Goal: Obtain resource: Download file/media

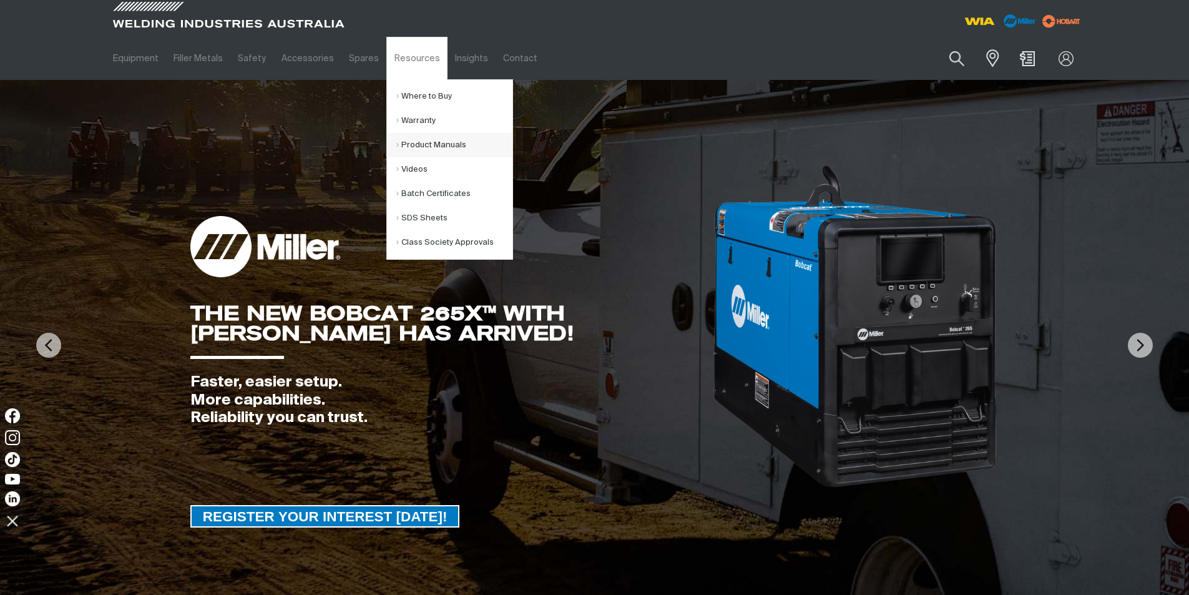
click at [409, 145] on link "Product Manuals" at bounding box center [454, 145] width 116 height 24
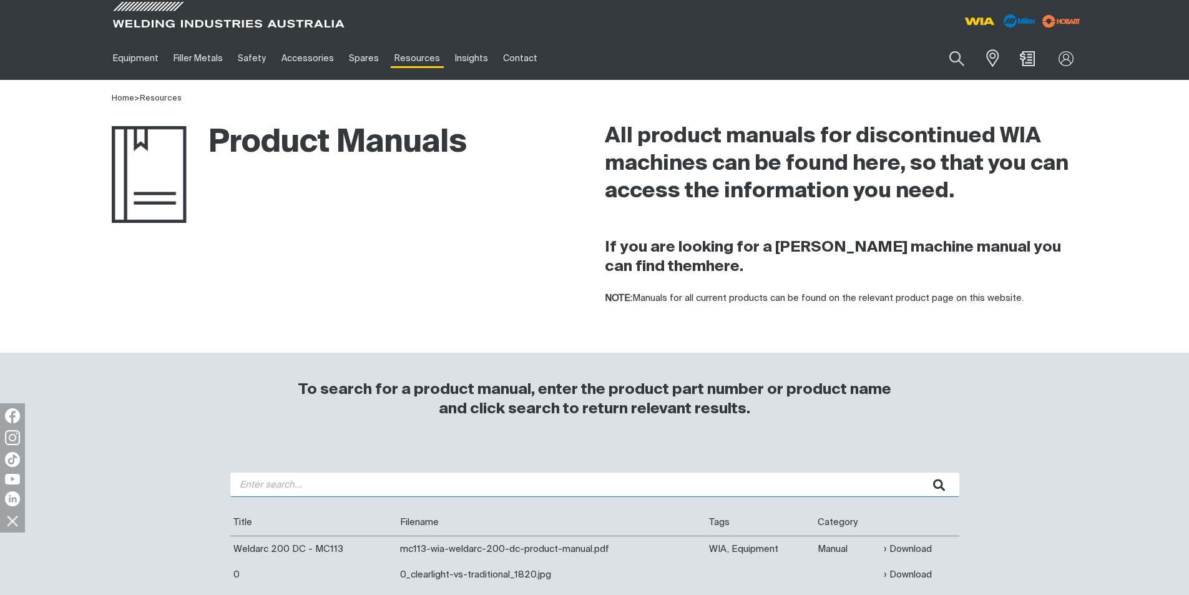
click at [310, 480] on input "search" at bounding box center [594, 484] width 729 height 24
type input "500i"
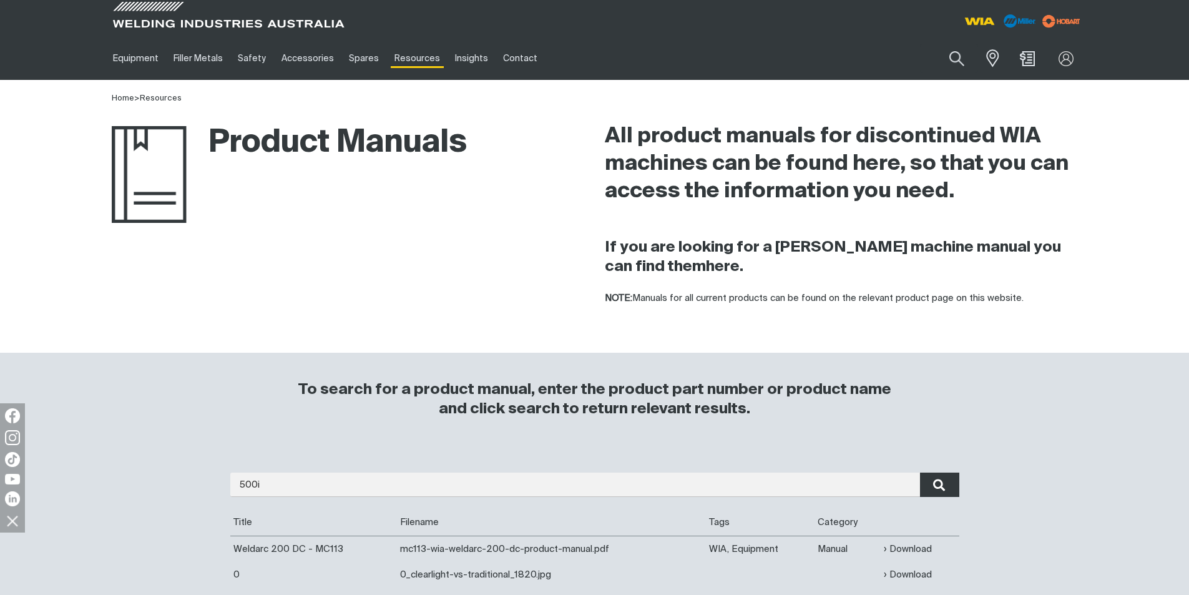
click at [935, 484] on icon "submit" at bounding box center [939, 485] width 12 height 16
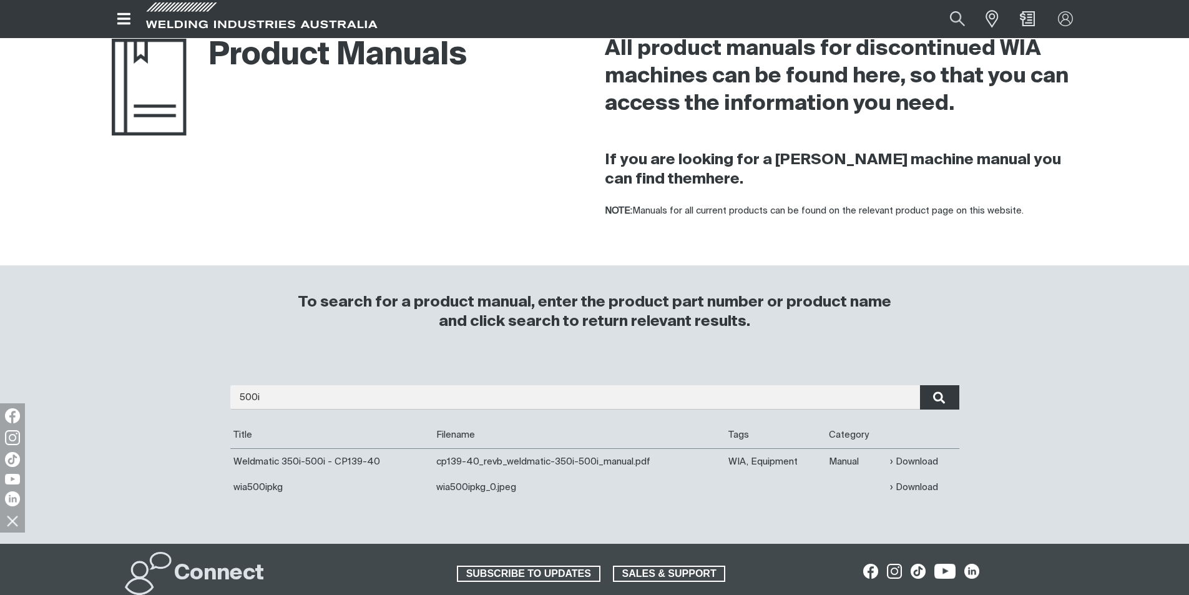
scroll to position [125, 0]
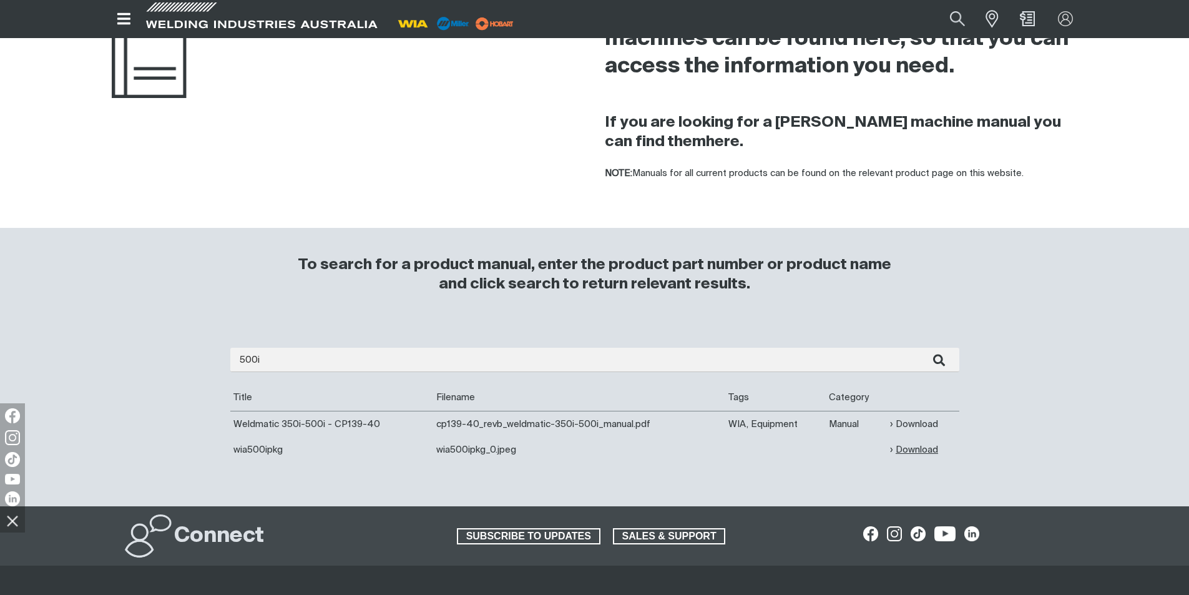
click at [909, 451] on link "Download" at bounding box center [914, 449] width 48 height 14
click at [908, 451] on link "Download" at bounding box center [914, 449] width 48 height 14
click at [906, 426] on link "Download" at bounding box center [914, 424] width 48 height 14
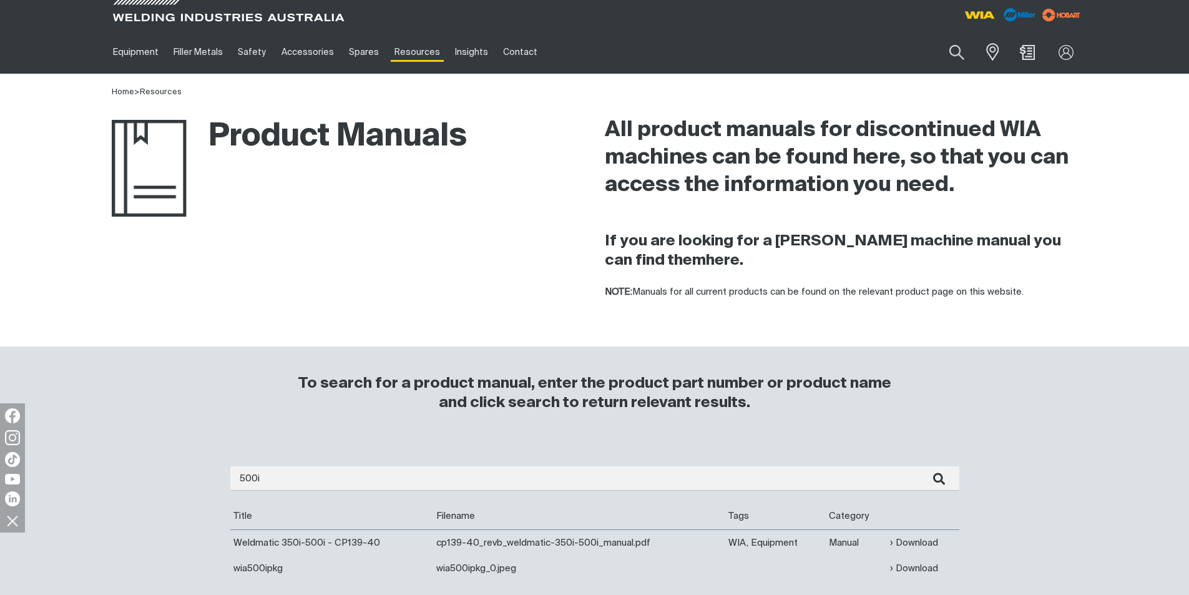
scroll to position [0, 0]
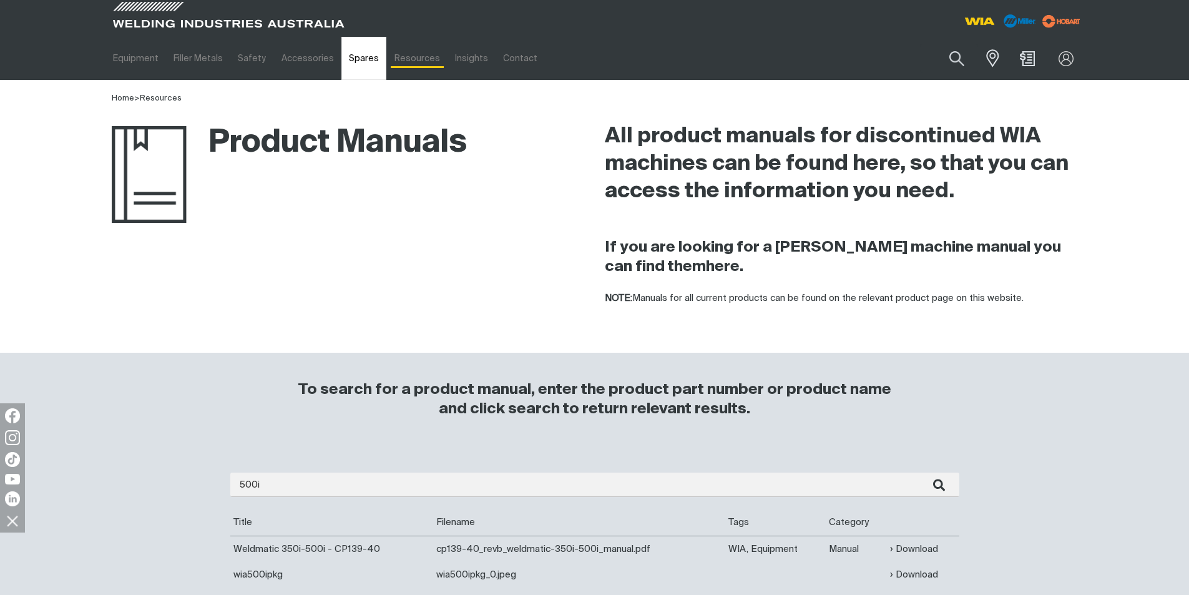
click at [358, 63] on link "Spares" at bounding box center [363, 58] width 45 height 43
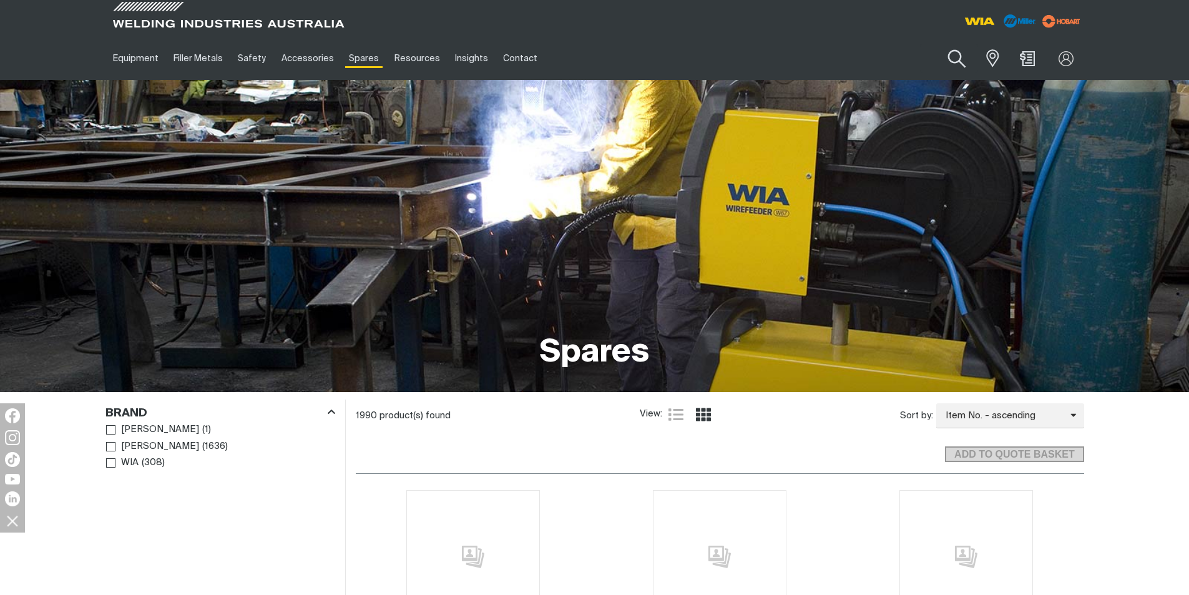
click at [958, 64] on button "Search products" at bounding box center [957, 59] width 51 height 36
click at [810, 57] on input "Search" at bounding box center [881, 58] width 192 height 28
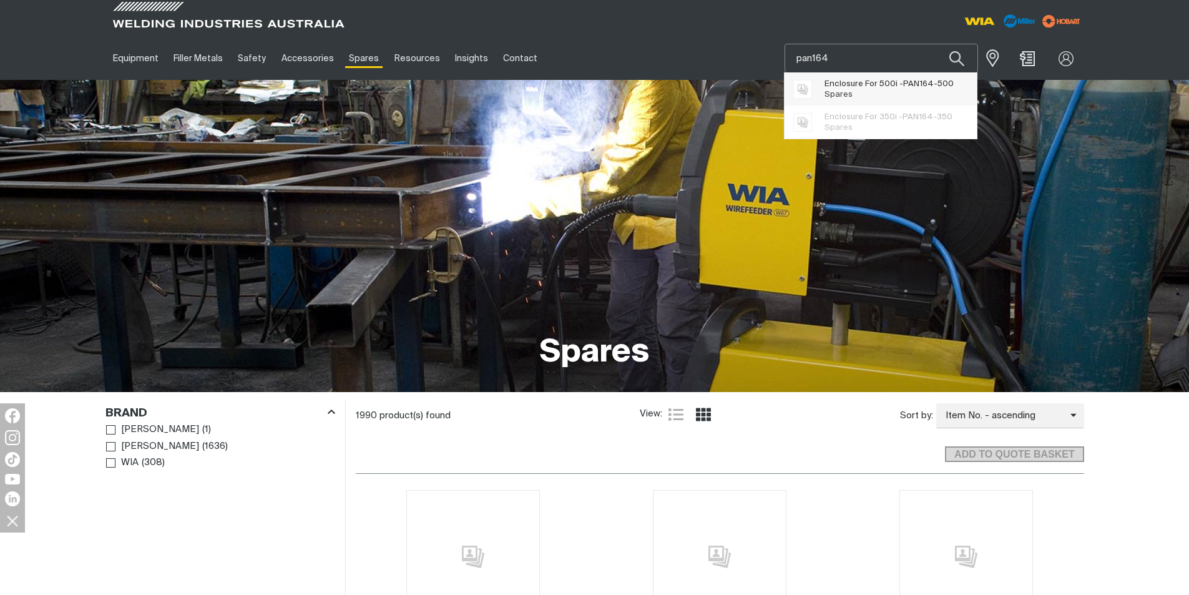
type input "pan164"
click at [838, 89] on span "Enclosure For 500i - PAN164 -500 Spares" at bounding box center [888, 89] width 129 height 25
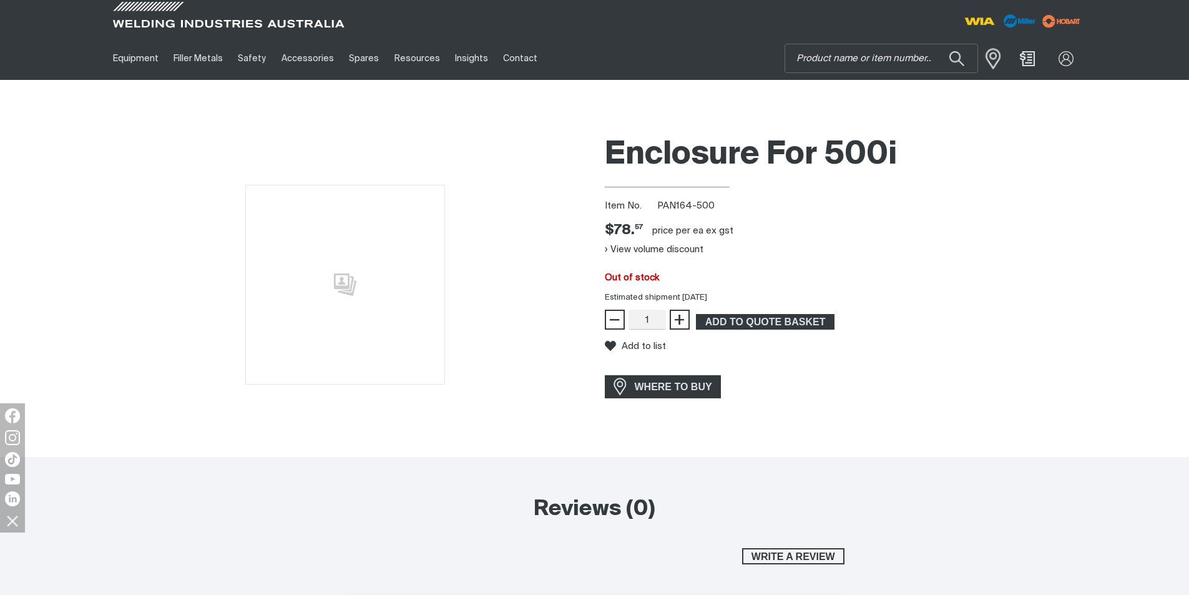
click at [991, 64] on span at bounding box center [989, 59] width 27 height 26
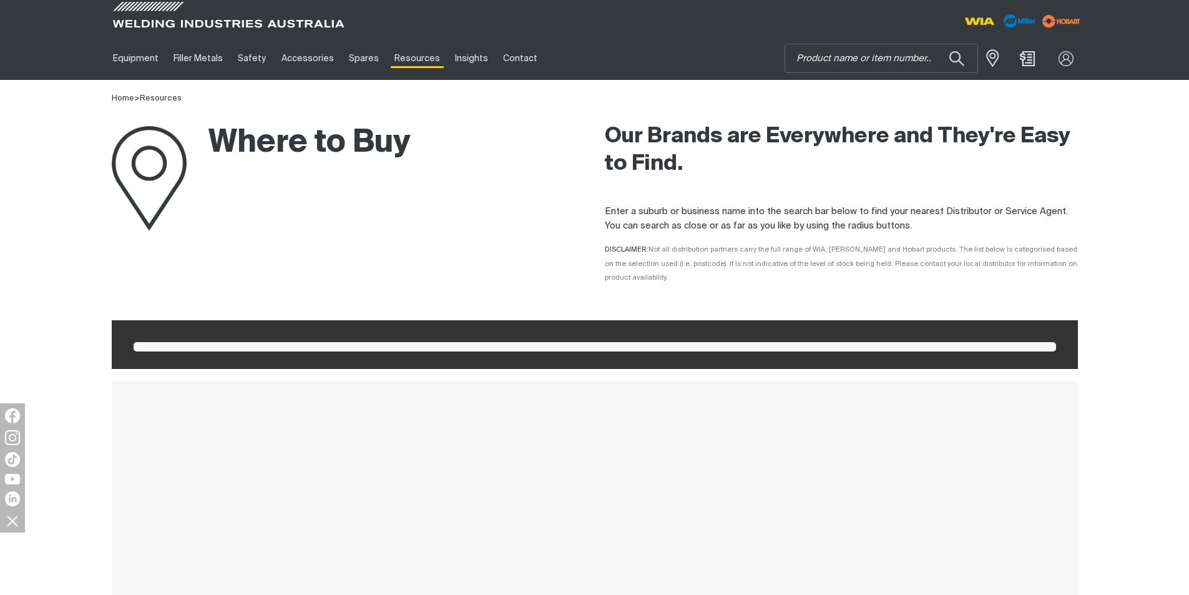
click at [171, 342] on span at bounding box center [595, 346] width 922 height 9
click at [1022, 59] on img "Shopping cart (0 product(s))" at bounding box center [1027, 58] width 18 height 18
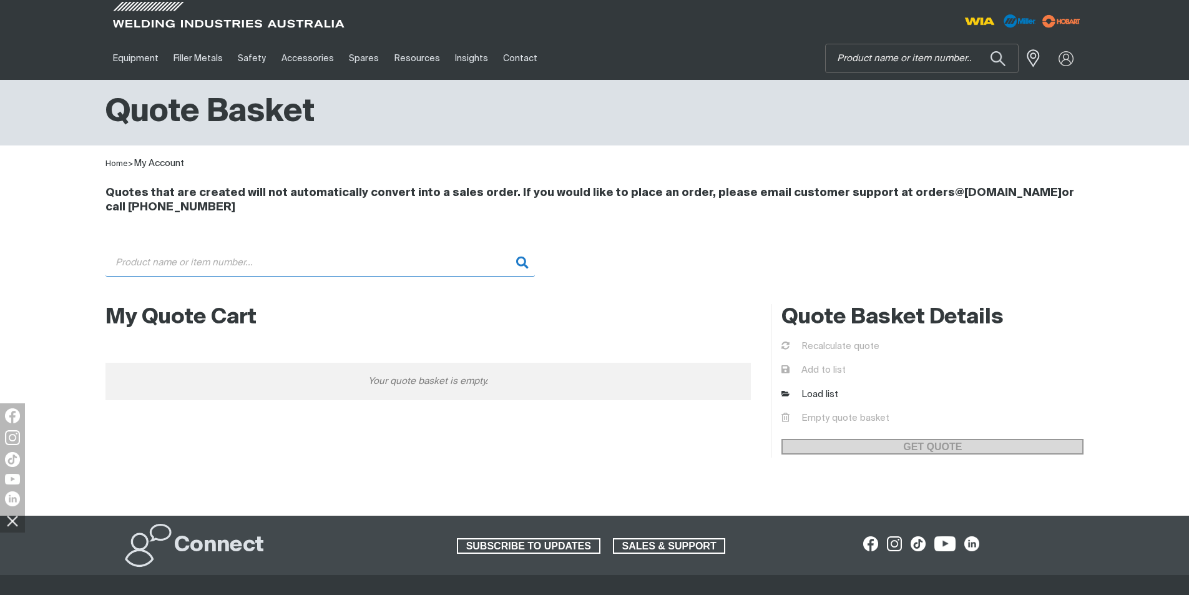
click at [146, 271] on input "Search" at bounding box center [319, 262] width 429 height 28
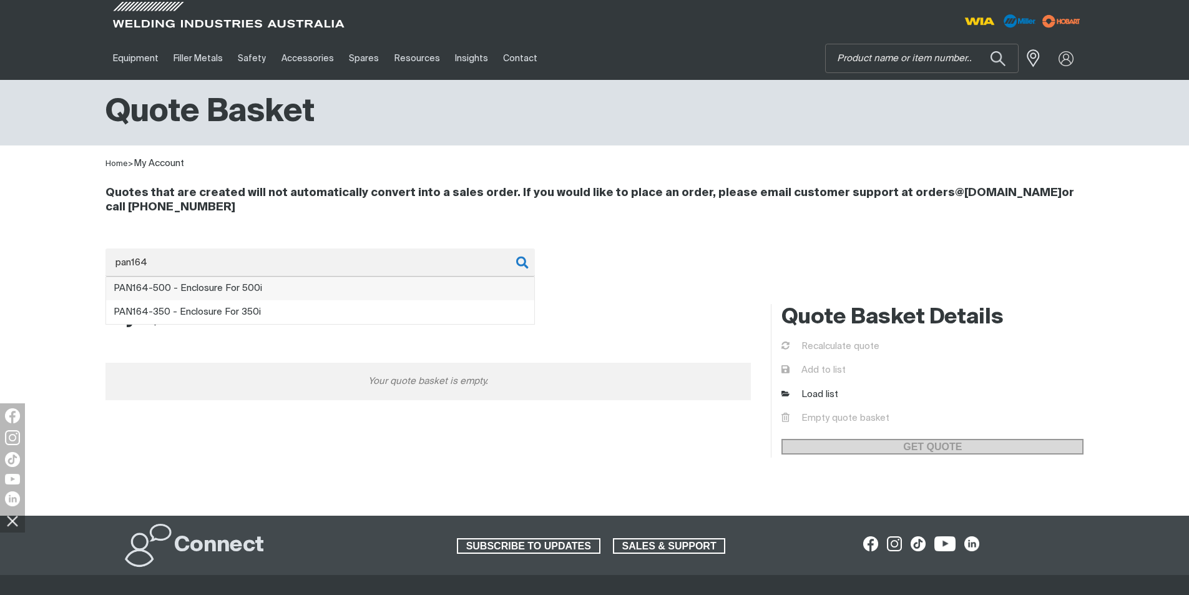
click at [214, 288] on span "PAN164 -500 - Enclosure For 500i" at bounding box center [188, 287] width 148 height 9
type input "PAN164-500 - Enclosure For 500i"
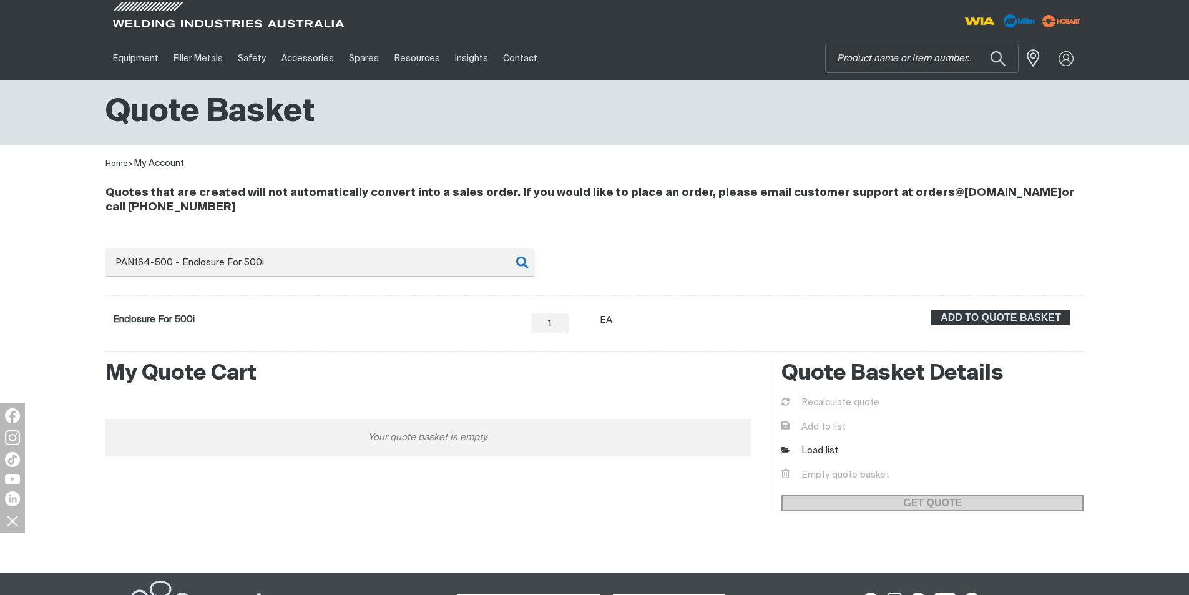
click at [112, 164] on link "Home" at bounding box center [116, 164] width 22 height 8
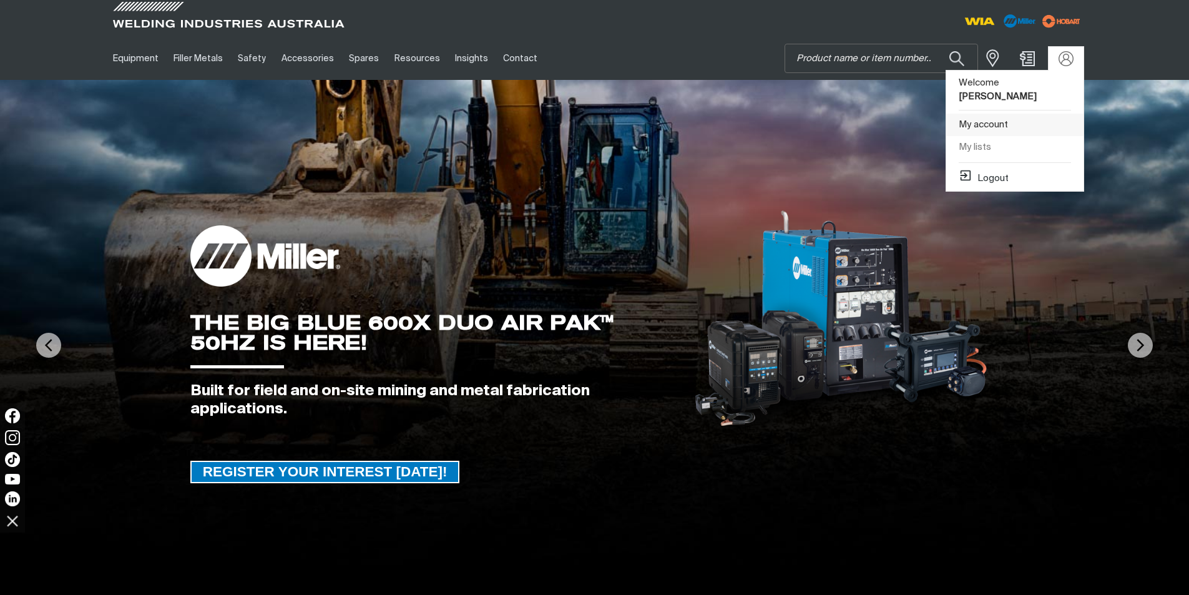
click at [990, 114] on link "My account" at bounding box center [1014, 125] width 137 height 23
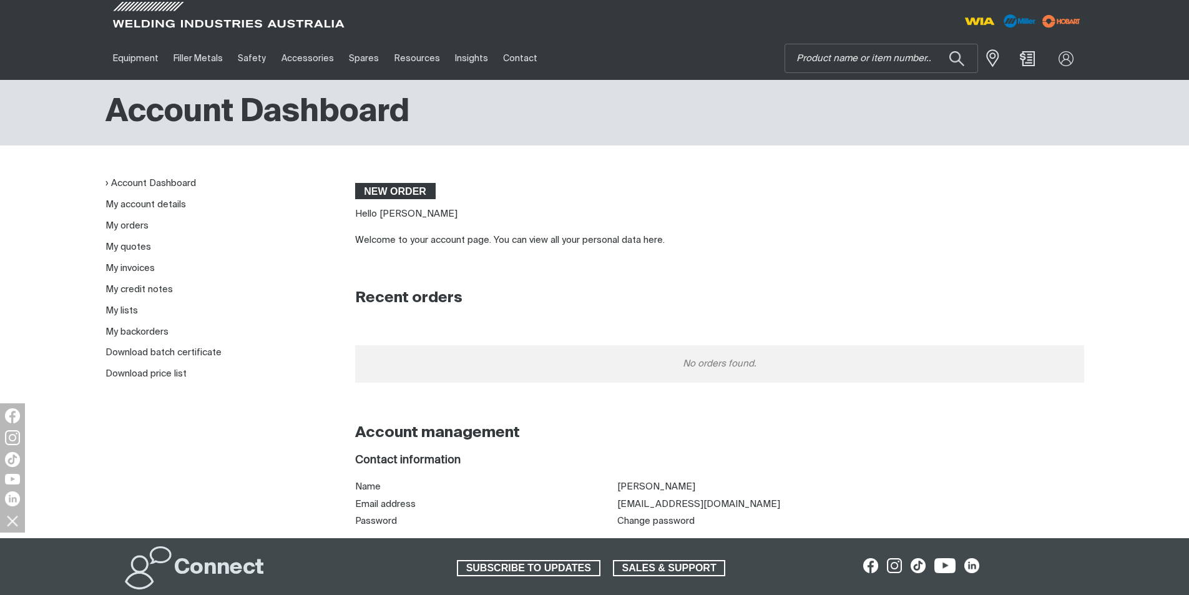
click at [403, 193] on span "New order" at bounding box center [395, 191] width 78 height 16
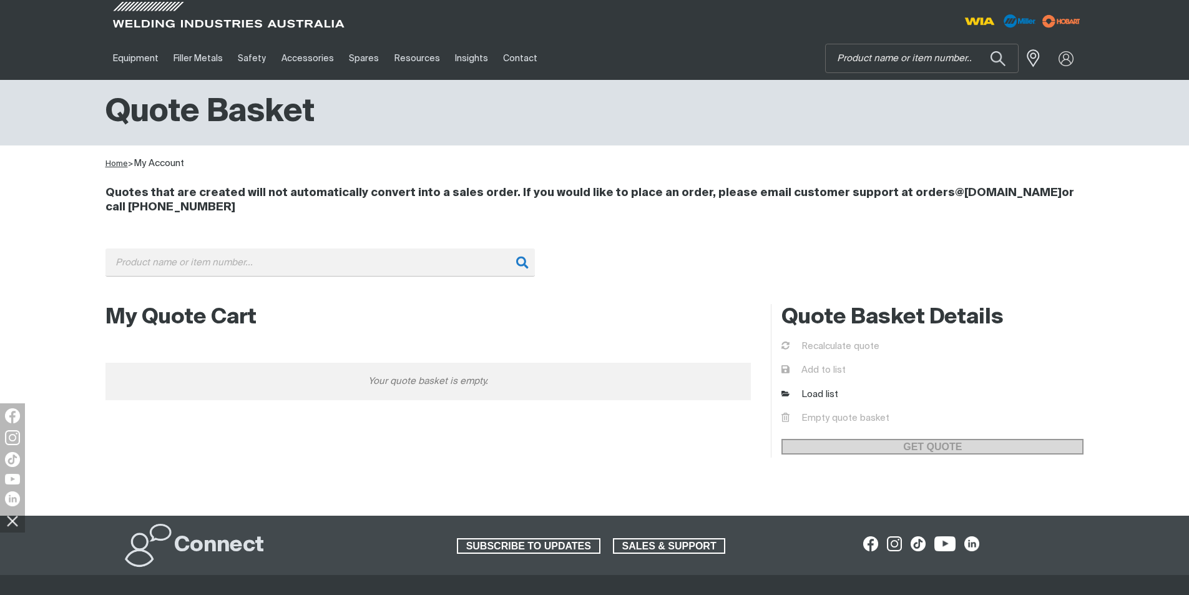
click at [120, 163] on link "Home" at bounding box center [116, 164] width 22 height 8
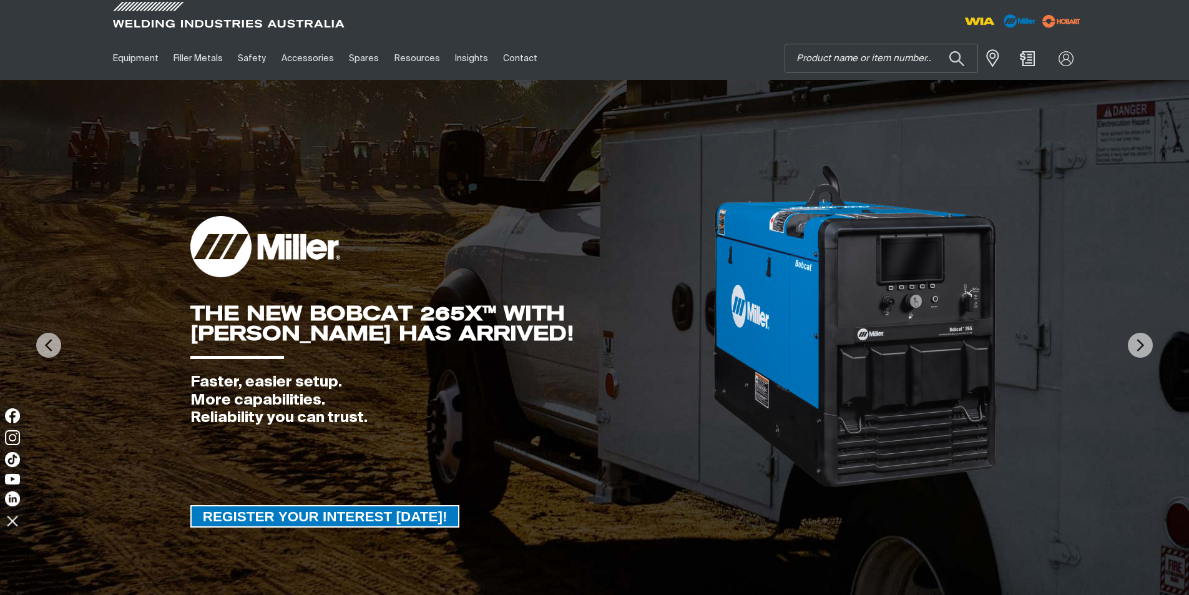
click at [1038, 62] on div "0" at bounding box center [1027, 59] width 40 height 24
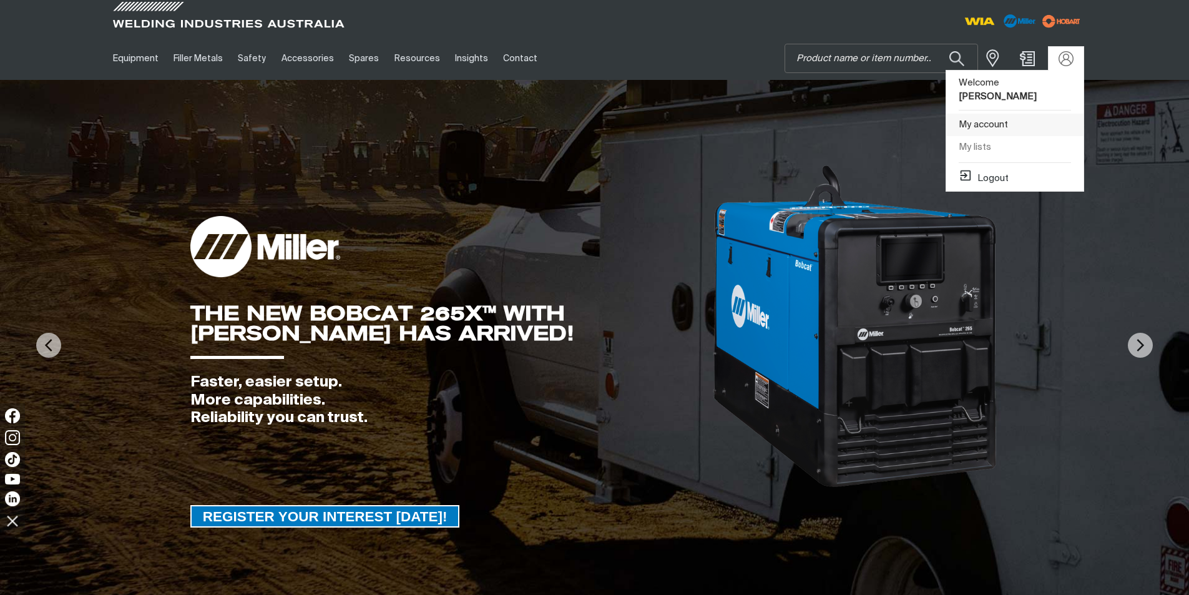
click at [1006, 114] on link "My account" at bounding box center [1014, 125] width 137 height 23
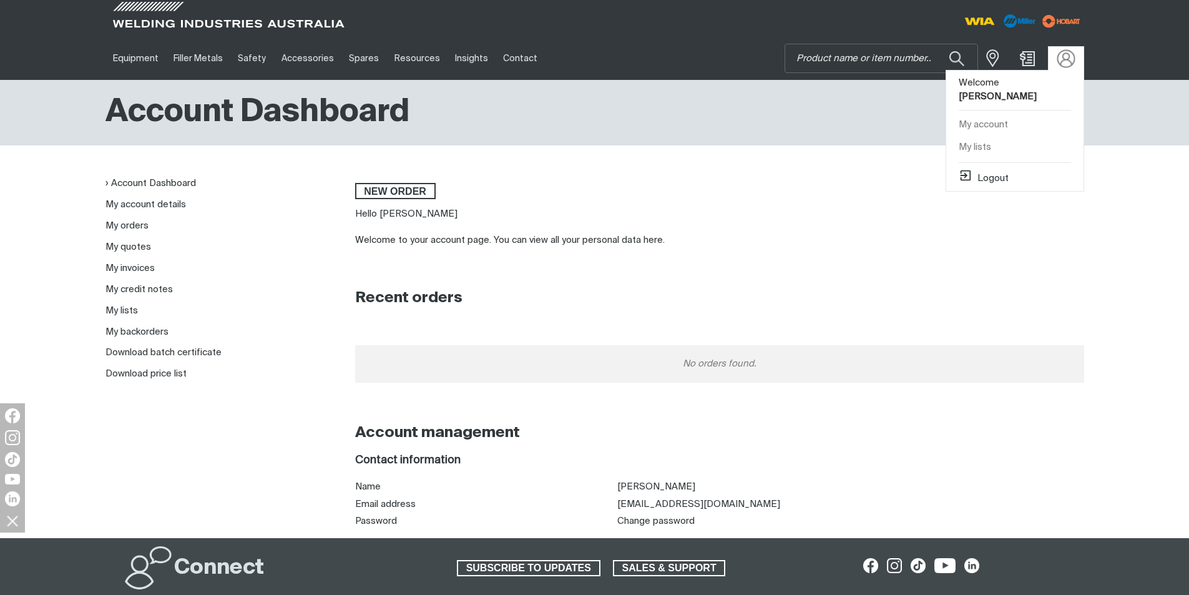
click at [1073, 57] on img at bounding box center [1065, 58] width 18 height 18
click at [975, 136] on link "My lists" at bounding box center [1014, 147] width 137 height 23
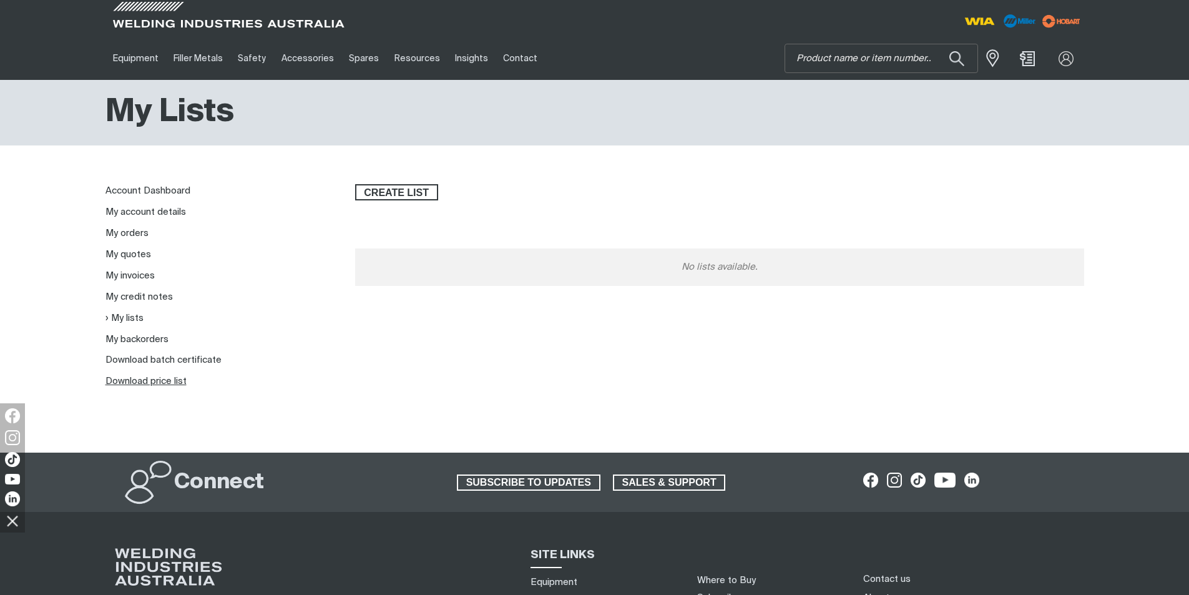
click at [158, 381] on link "Download price list" at bounding box center [145, 380] width 81 height 9
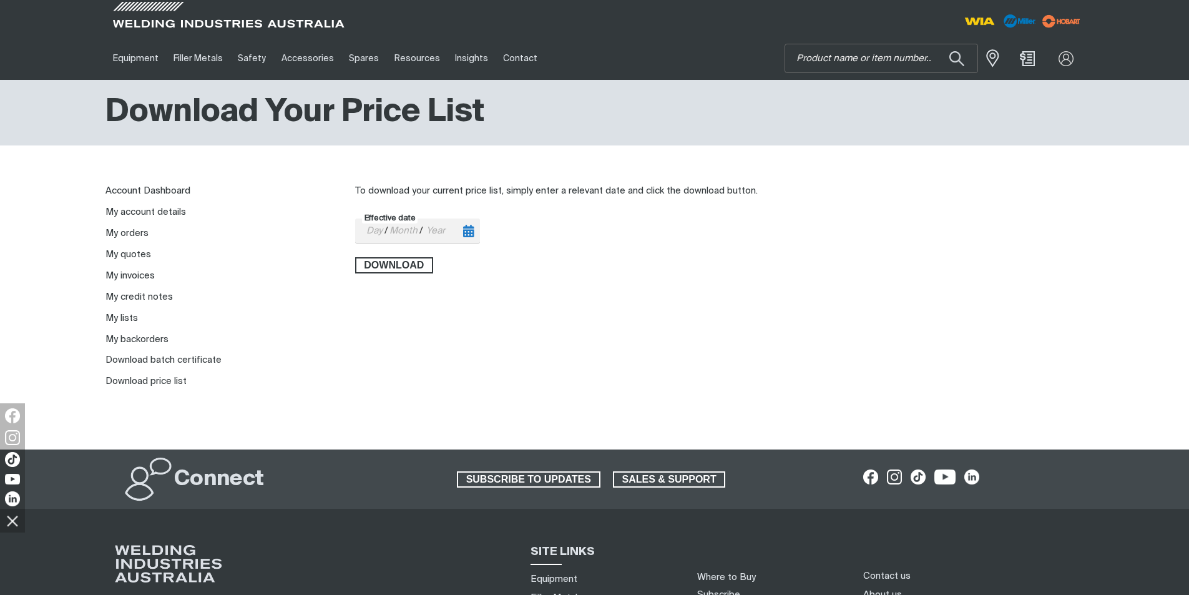
click at [469, 230] on icon "Toggle calendar" at bounding box center [468, 231] width 11 height 12
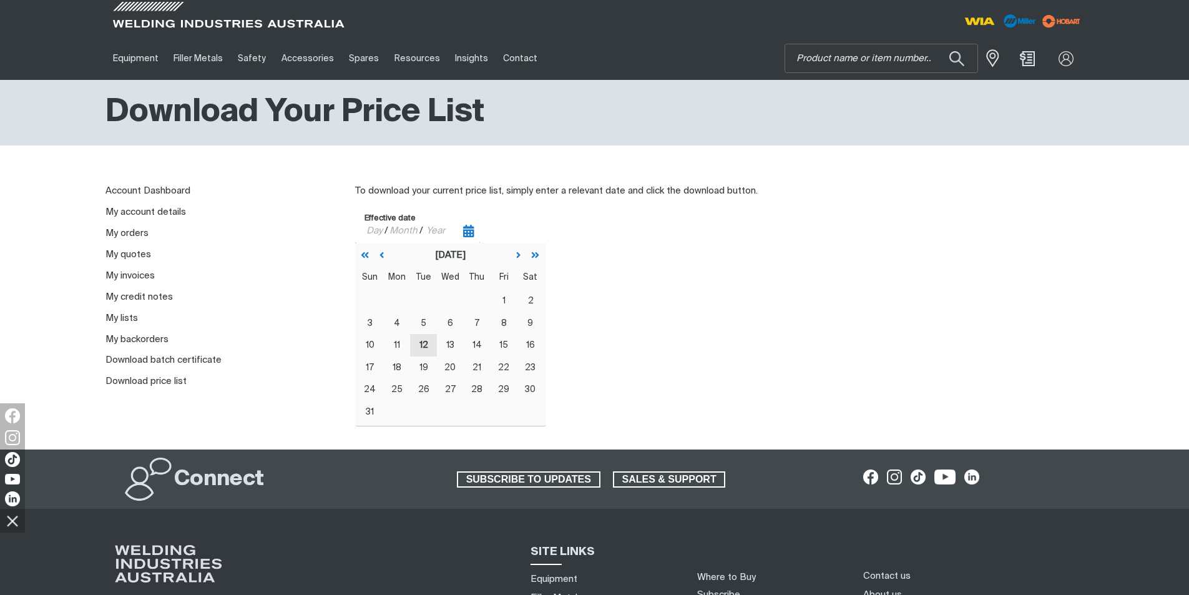
click at [420, 345] on abbr "12" at bounding box center [423, 345] width 9 height 8
type input "[DATE]"
type input "12"
type input "08"
type input "2025"
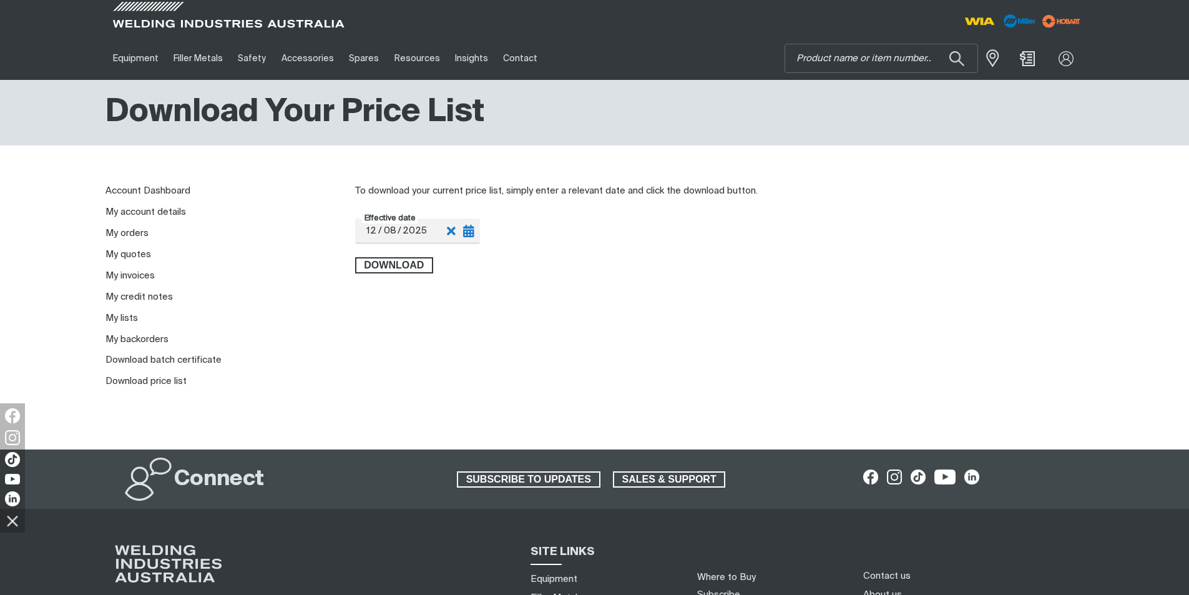
drag, startPoint x: 562, startPoint y: 316, endPoint x: 429, endPoint y: 289, distance: 136.2
click at [559, 314] on div "To download your current price list, simply enter a relevant date and click the…" at bounding box center [719, 286] width 729 height 204
click at [399, 270] on span "Download" at bounding box center [394, 265] width 76 height 16
